Goal: Check status: Check status

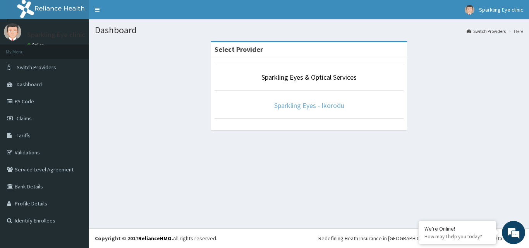
click at [292, 105] on link "Sparkling Eyes - Ikorodu" at bounding box center [309, 105] width 70 height 9
click at [290, 103] on link "Sparkling Eyes - Ikorodu" at bounding box center [309, 105] width 70 height 9
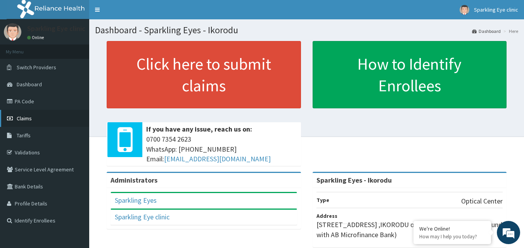
click at [27, 119] on span "Claims" at bounding box center [24, 118] width 15 height 7
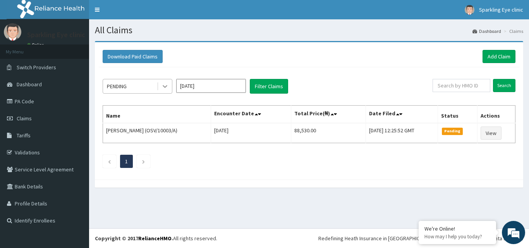
click at [166, 87] on icon at bounding box center [165, 87] width 8 height 8
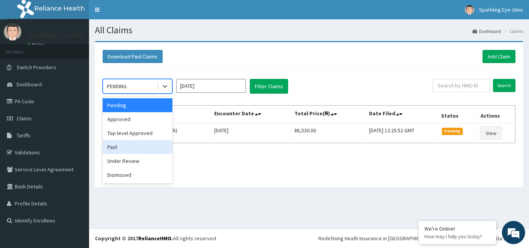
click at [117, 145] on div "Paid" at bounding box center [138, 147] width 70 height 14
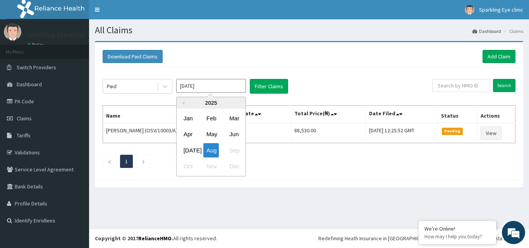
click at [229, 88] on input "Aug 2025" at bounding box center [211, 86] width 70 height 14
click at [186, 149] on div "Jul" at bounding box center [189, 150] width 16 height 14
type input "Jul 2025"
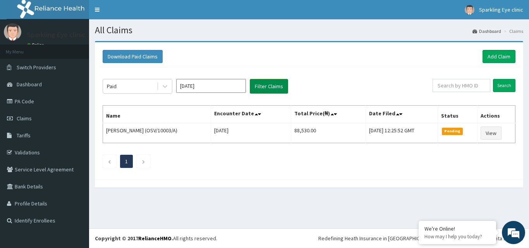
click at [264, 85] on button "Filter Claims" at bounding box center [269, 86] width 38 height 15
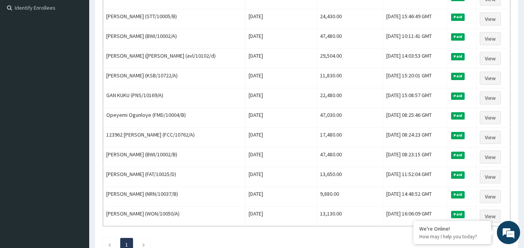
scroll to position [220, 0]
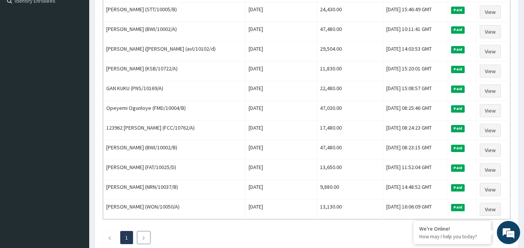
click at [145, 236] on icon "Next page" at bounding box center [143, 238] width 3 height 5
click at [145, 236] on link "Next page" at bounding box center [143, 237] width 3 height 7
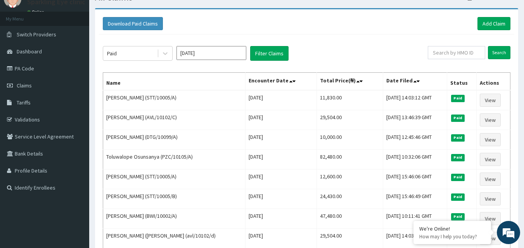
scroll to position [19, 0]
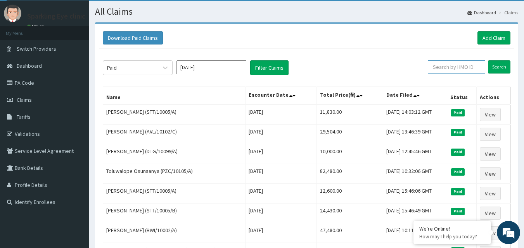
click at [450, 67] on input "text" at bounding box center [455, 66] width 57 height 13
type input "BAR/10033/A"
click at [500, 65] on input "Search" at bounding box center [499, 66] width 22 height 13
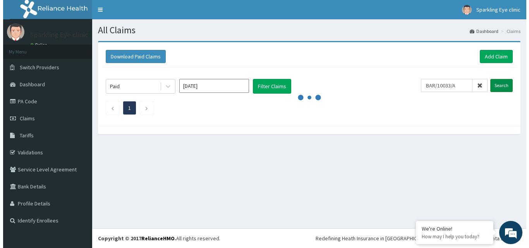
scroll to position [0, 0]
